Goal: Information Seeking & Learning: Find specific page/section

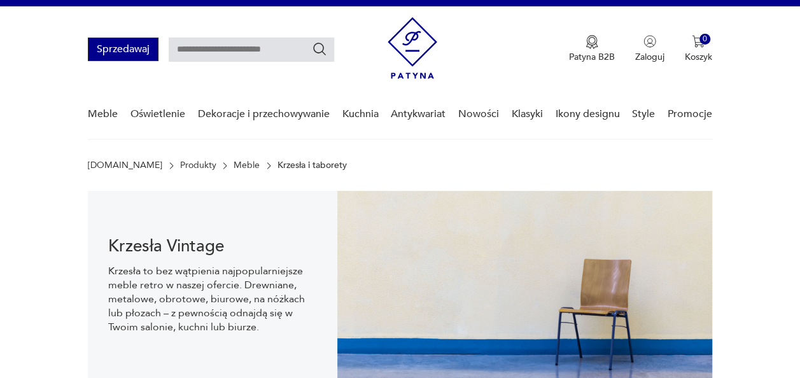
click at [120, 55] on button "Sprzedawaj" at bounding box center [123, 50] width 71 height 24
click at [408, 49] on img at bounding box center [412, 48] width 50 height 62
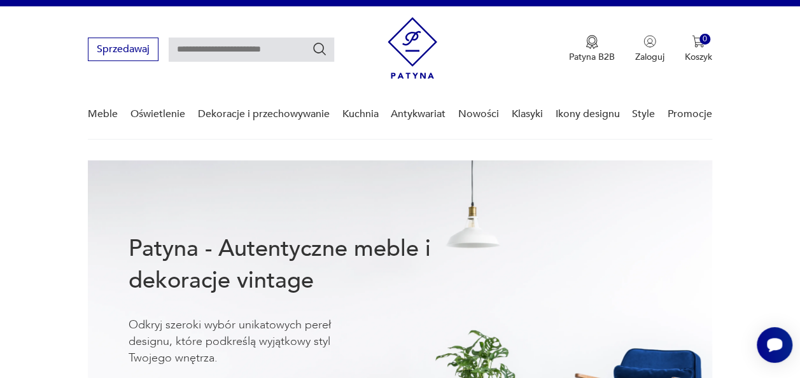
click at [414, 60] on img at bounding box center [412, 48] width 50 height 62
click at [260, 42] on input "text" at bounding box center [251, 50] width 165 height 24
type input "******"
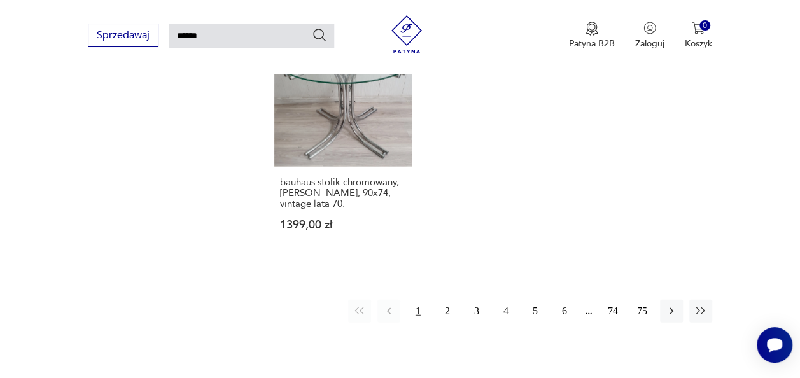
scroll to position [1524, 0]
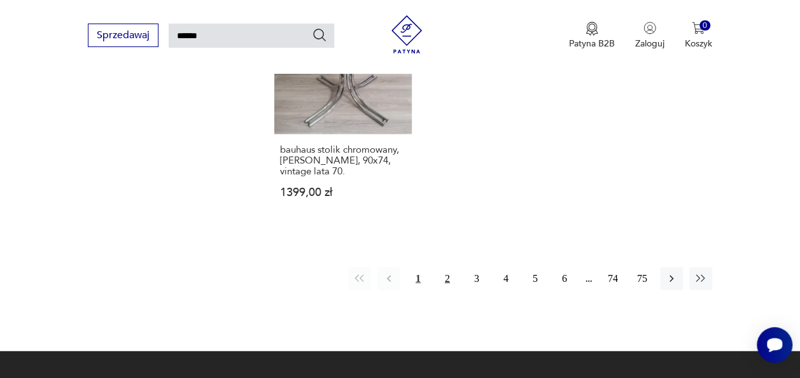
click at [448, 267] on button "2" at bounding box center [447, 278] width 23 height 23
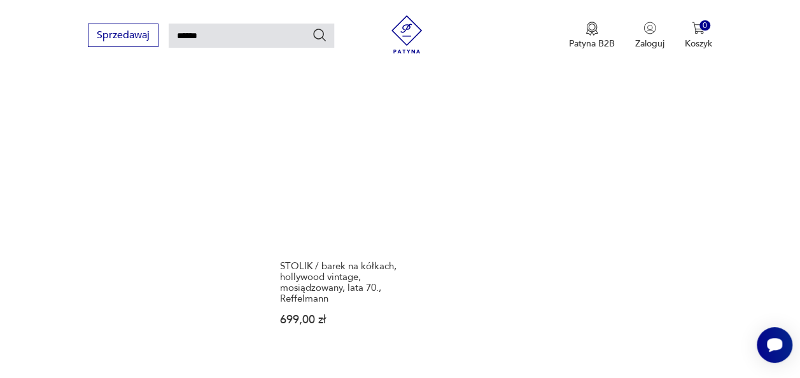
scroll to position [1418, 0]
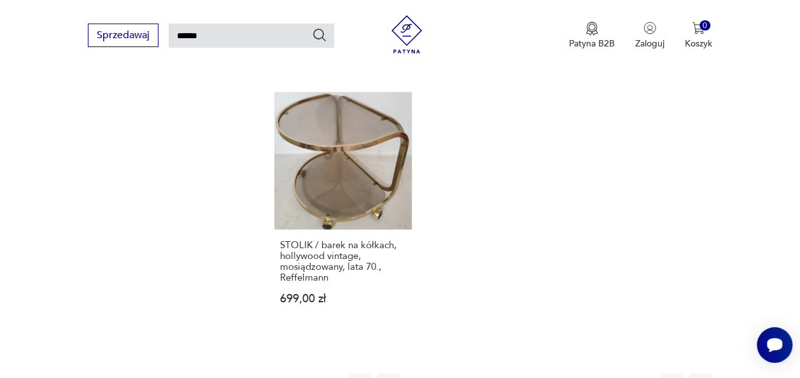
click at [476, 373] on button "3" at bounding box center [476, 384] width 23 height 23
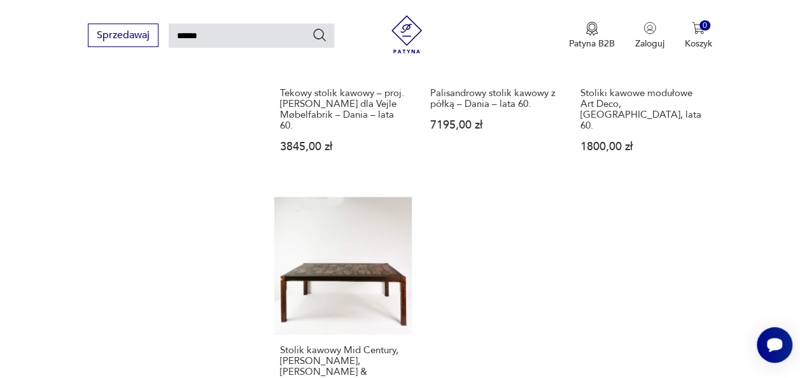
scroll to position [1698, 0]
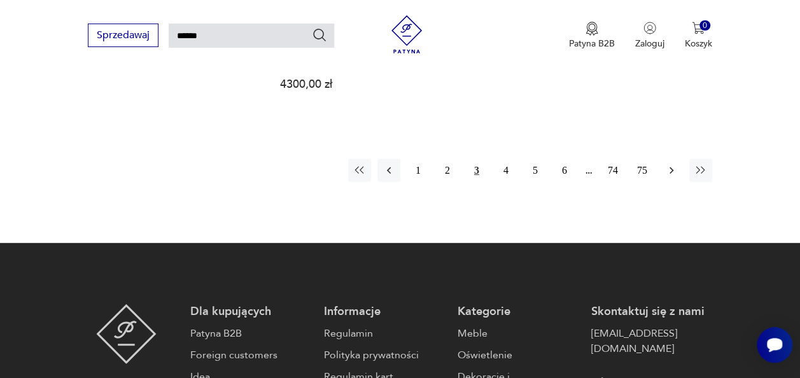
click at [677, 164] on icon "button" at bounding box center [671, 170] width 13 height 13
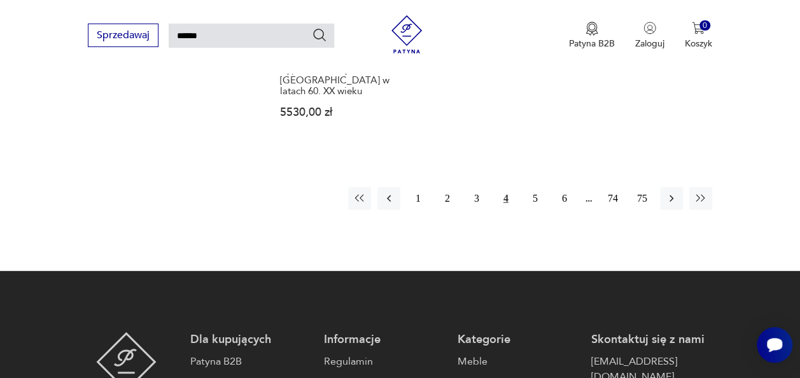
scroll to position [1672, 0]
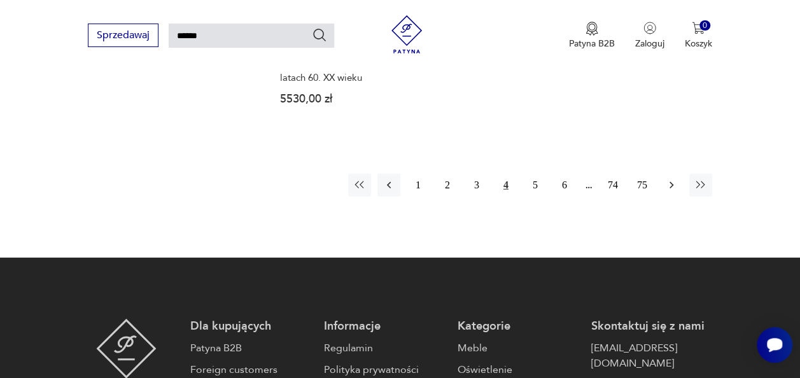
click at [668, 179] on icon "button" at bounding box center [671, 185] width 13 height 13
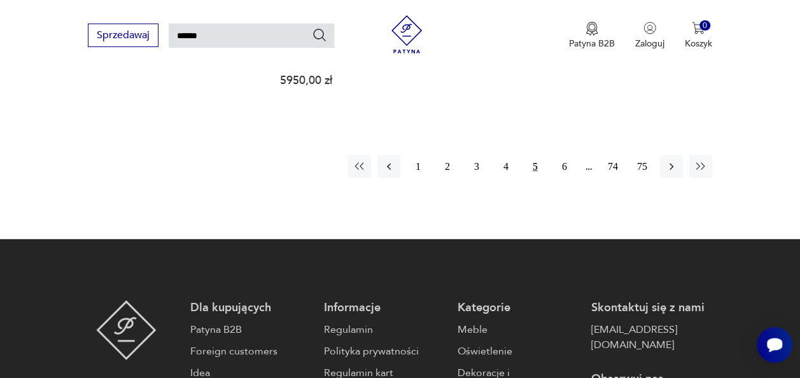
scroll to position [1647, 0]
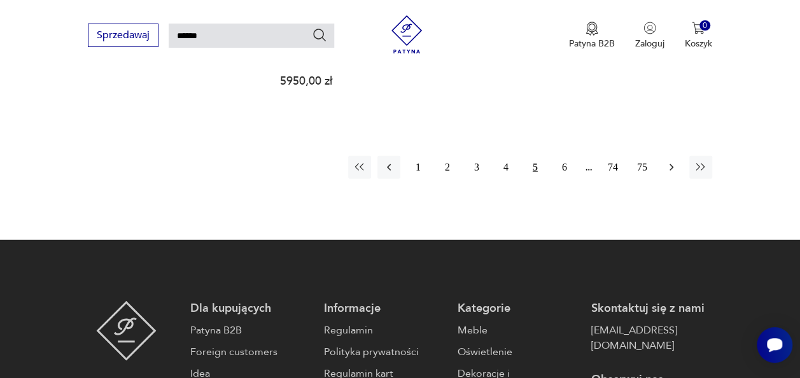
click at [673, 161] on icon "button" at bounding box center [671, 167] width 13 height 13
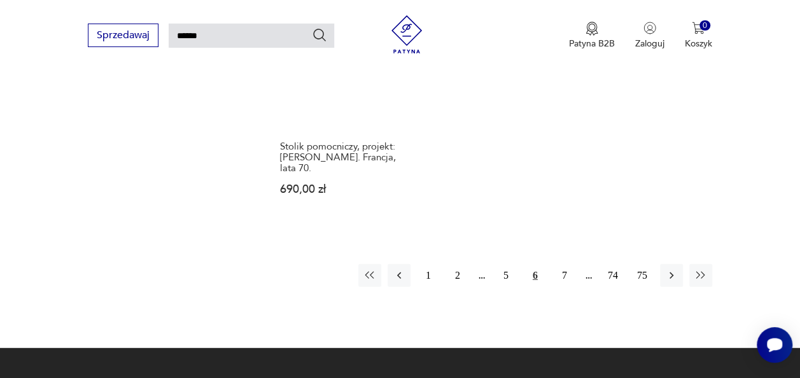
scroll to position [1570, 0]
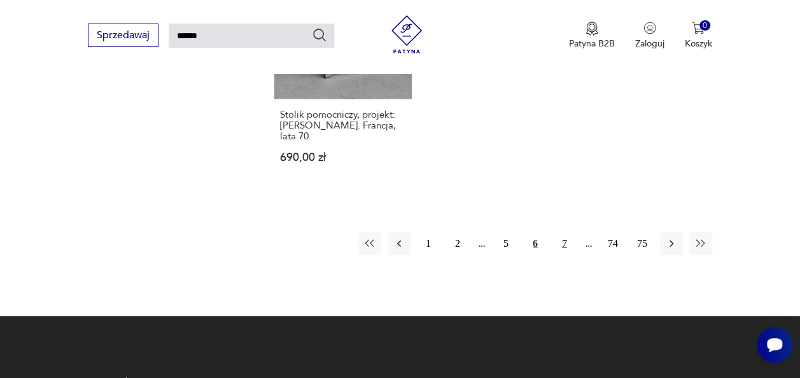
click at [567, 232] on button "7" at bounding box center [564, 243] width 23 height 23
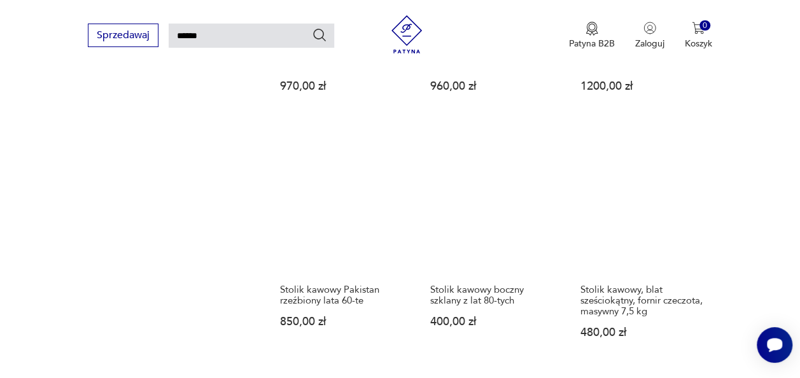
scroll to position [1469, 0]
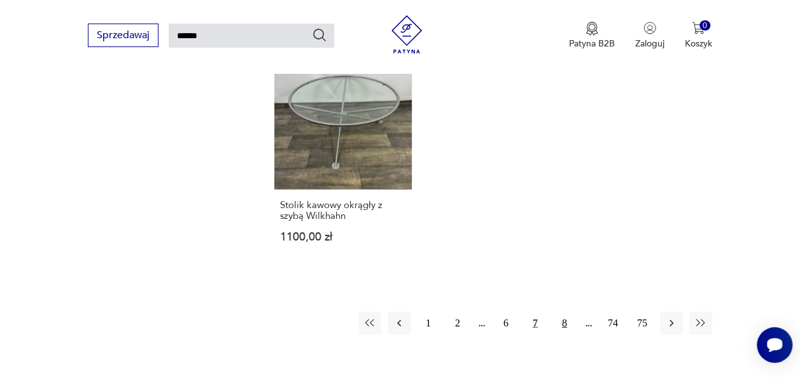
click at [562, 312] on button "8" at bounding box center [564, 323] width 23 height 23
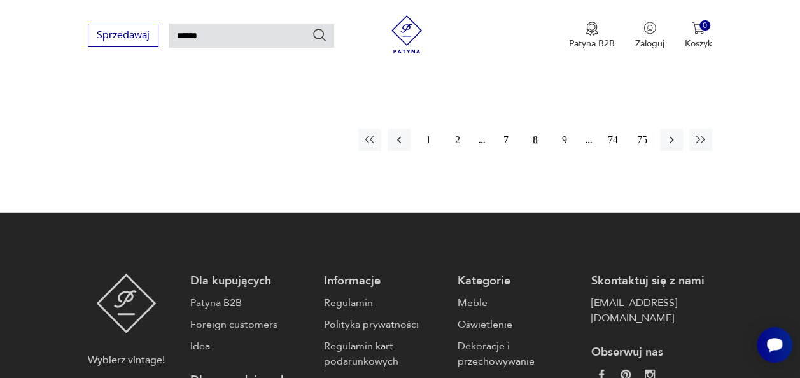
scroll to position [1672, 0]
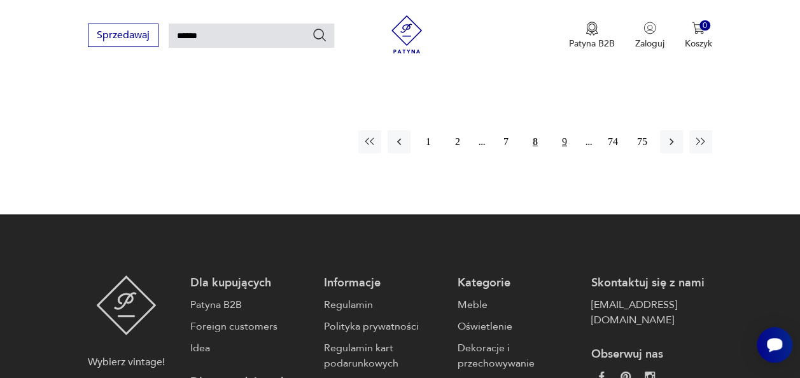
click at [568, 130] on button "9" at bounding box center [564, 141] width 23 height 23
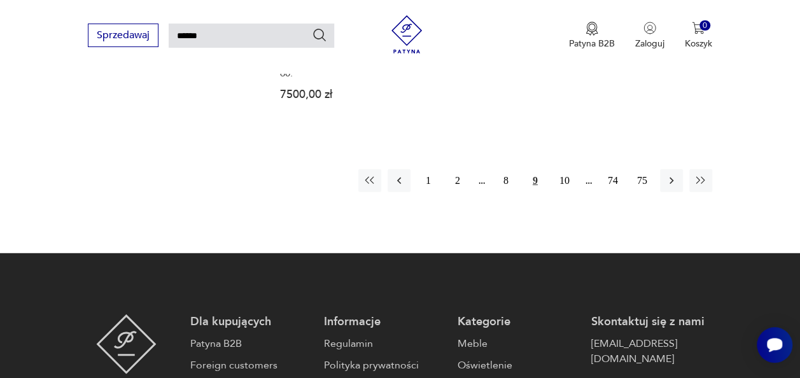
scroll to position [1621, 0]
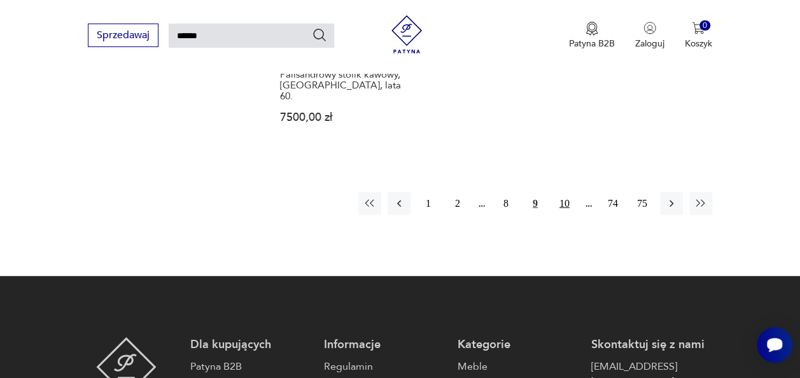
click at [568, 192] on button "10" at bounding box center [564, 203] width 23 height 23
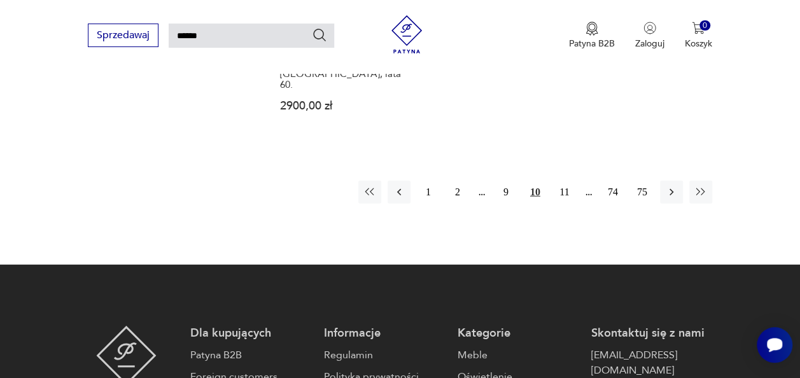
scroll to position [1545, 0]
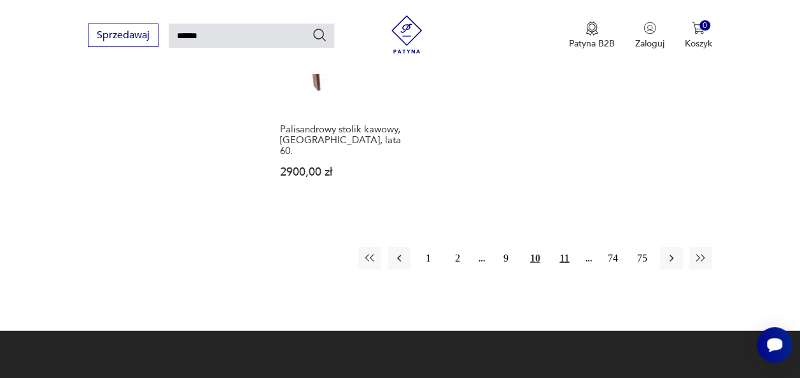
click at [566, 247] on button "11" at bounding box center [564, 258] width 23 height 23
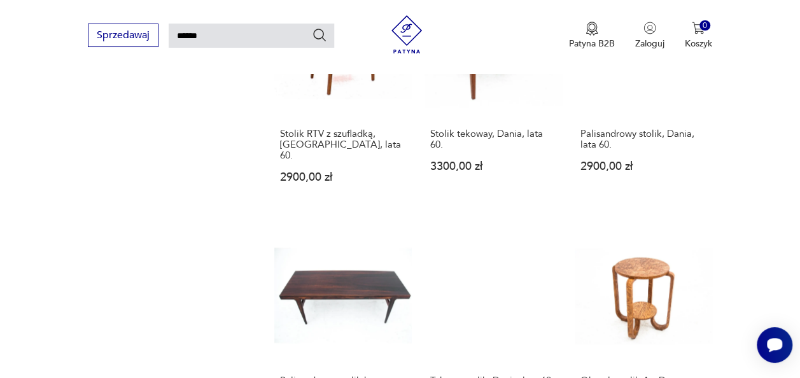
scroll to position [1367, 0]
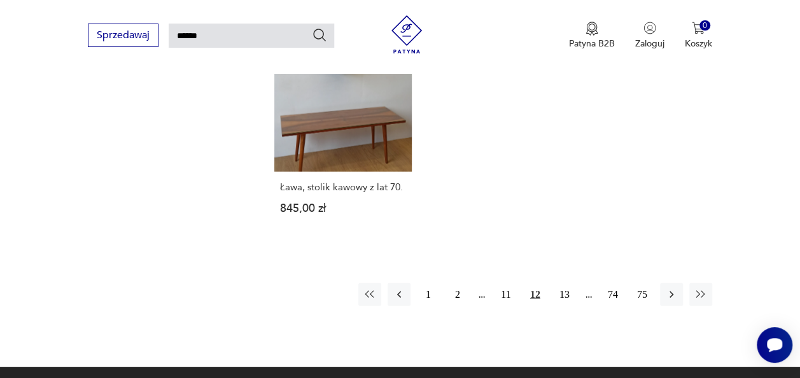
scroll to position [1520, 0]
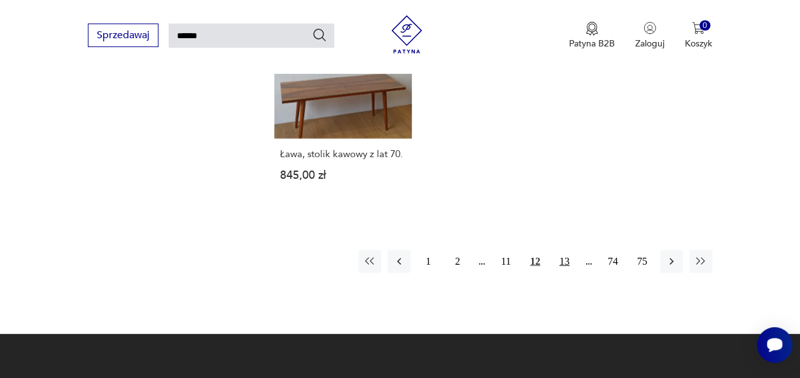
click at [566, 250] on button "13" at bounding box center [564, 261] width 23 height 23
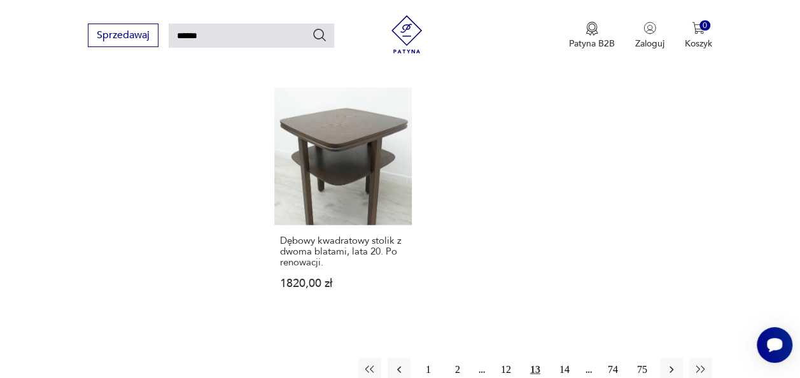
scroll to position [1468, 0]
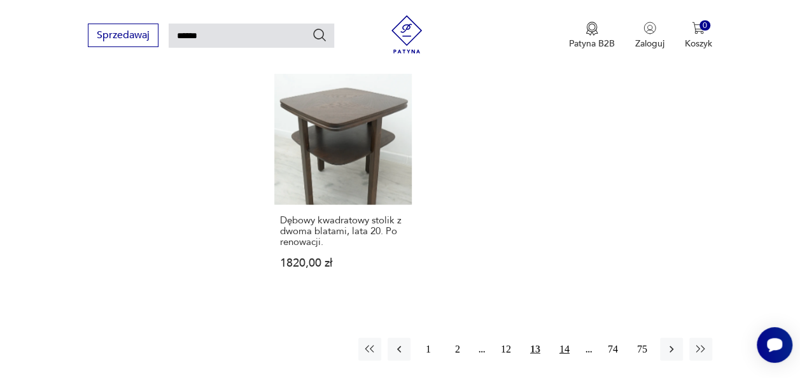
click at [566, 338] on button "14" at bounding box center [564, 349] width 23 height 23
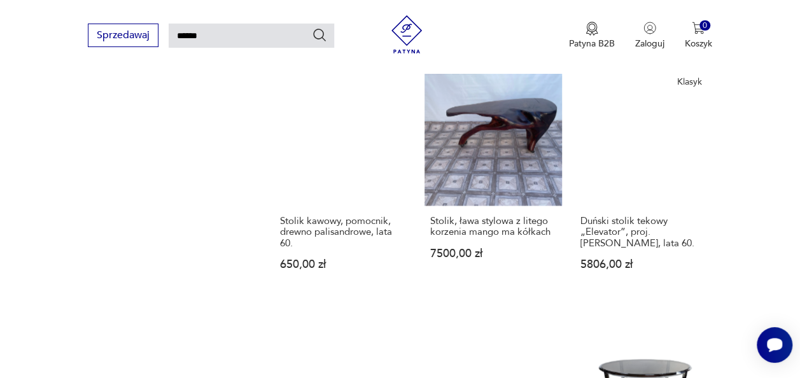
scroll to position [1291, 0]
